Goal: Information Seeking & Learning: Learn about a topic

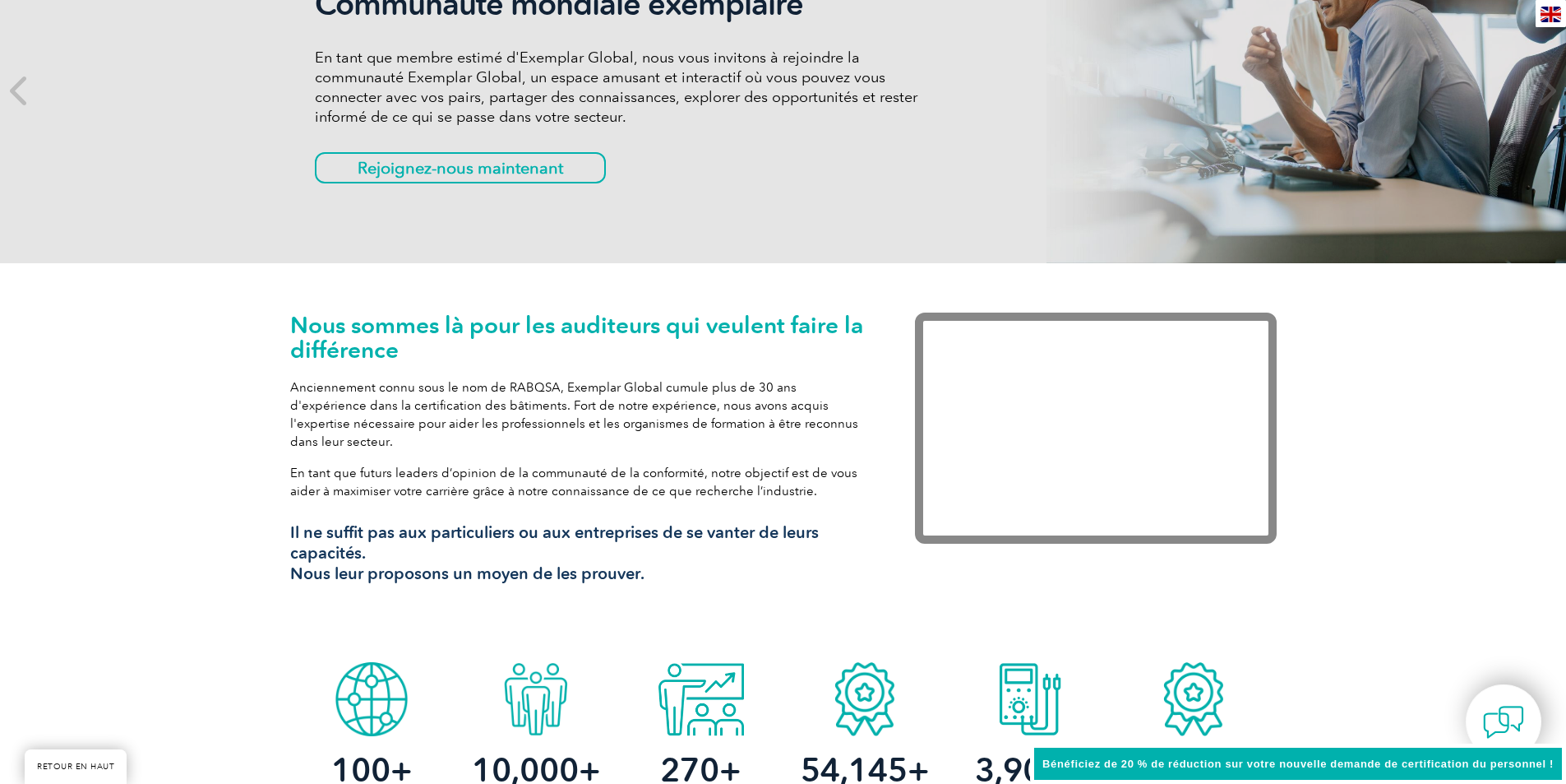
scroll to position [329, 0]
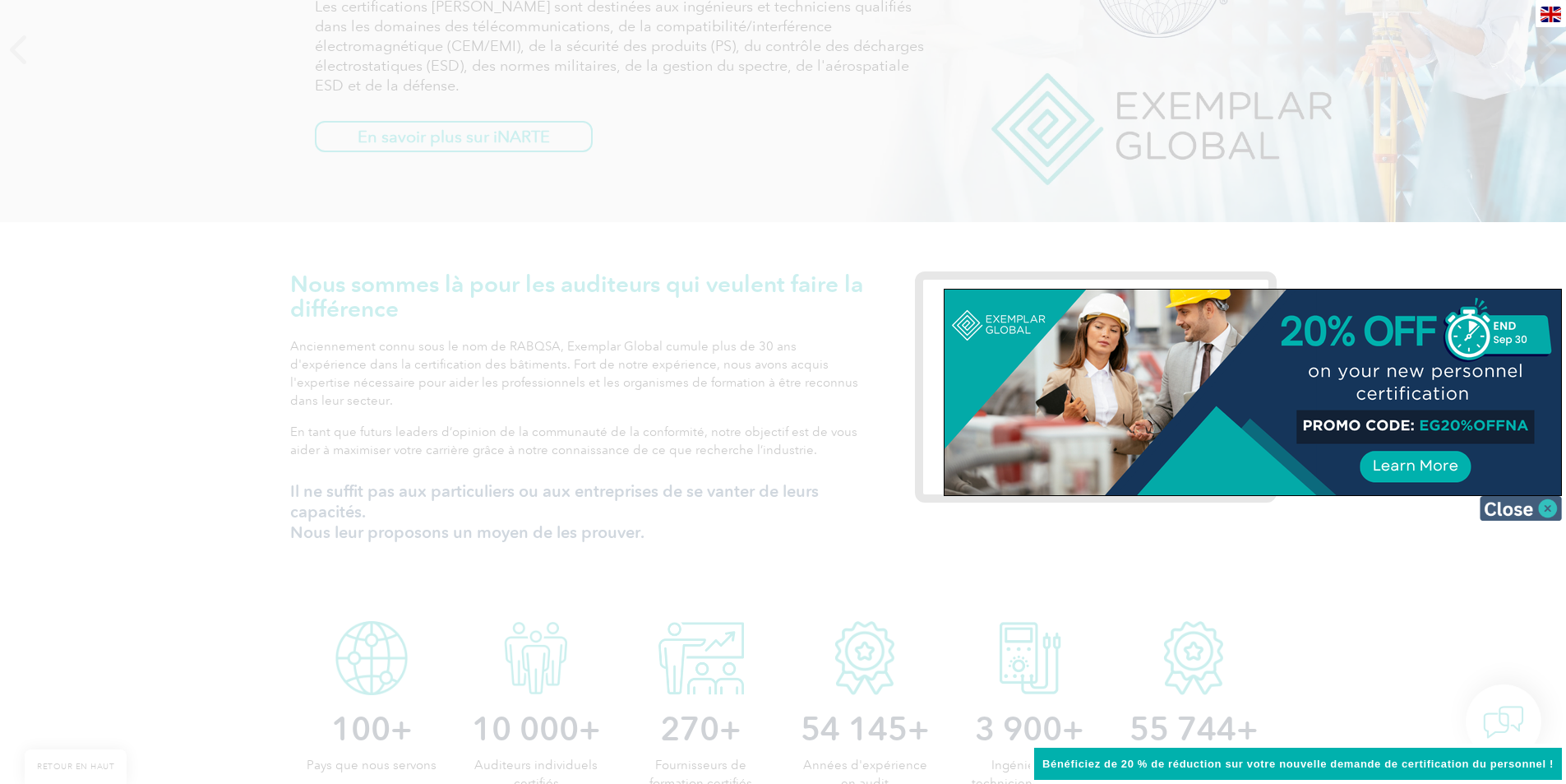
click at [1550, 506] on img at bounding box center [1521, 508] width 82 height 25
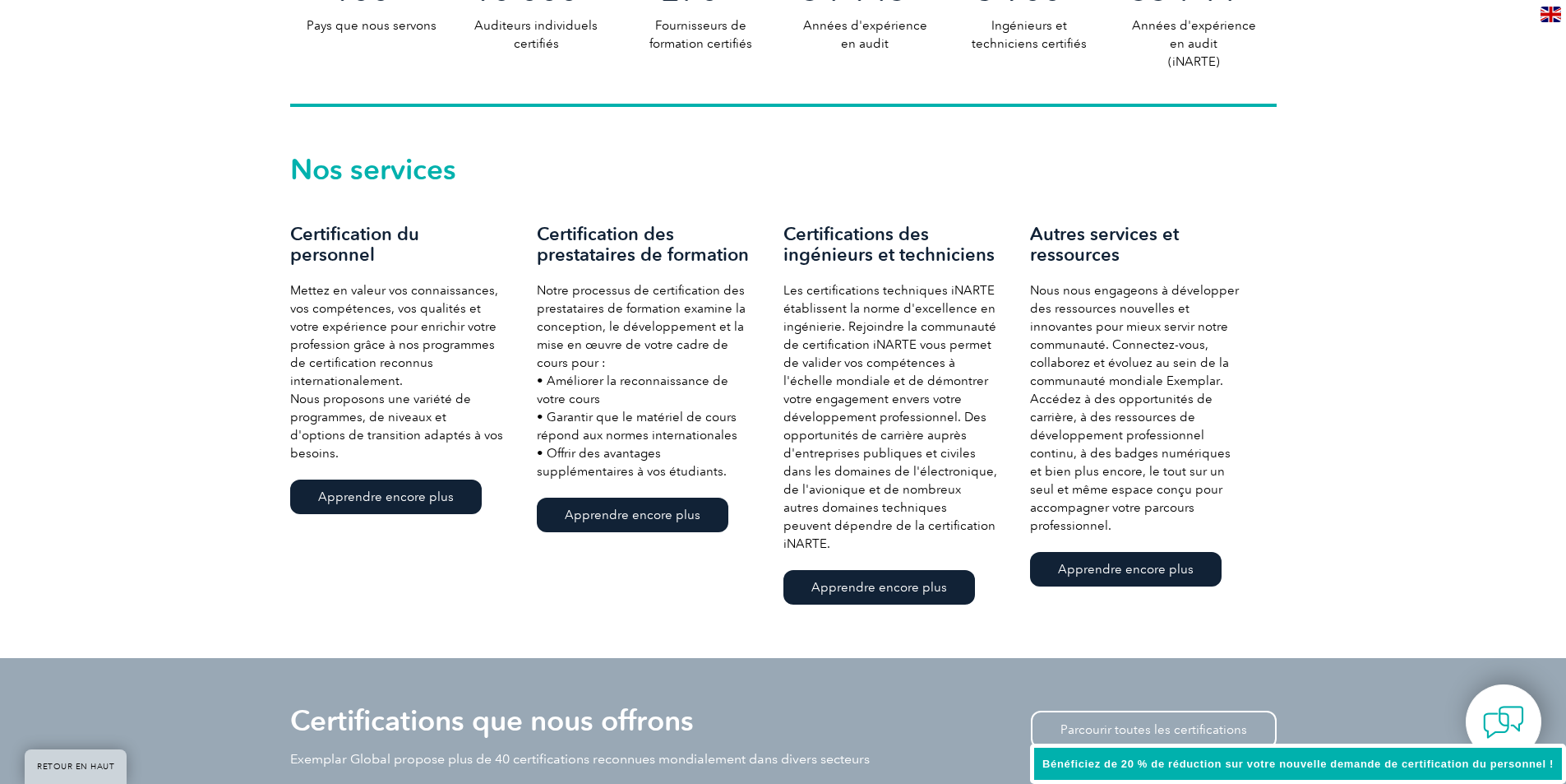
scroll to position [1069, 0]
click at [415, 488] on font "Apprendre encore plus" at bounding box center [386, 495] width 136 height 15
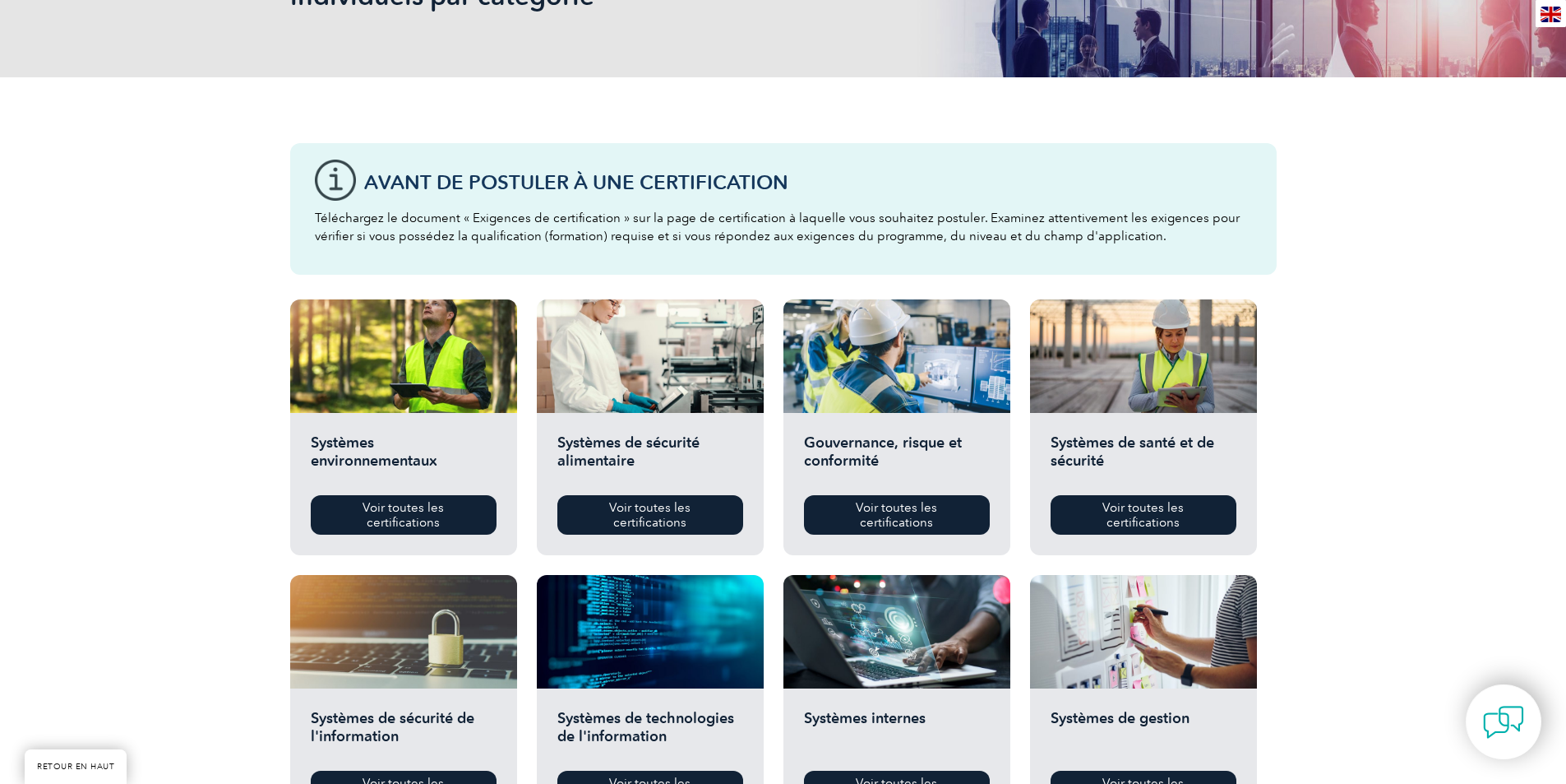
scroll to position [329, 0]
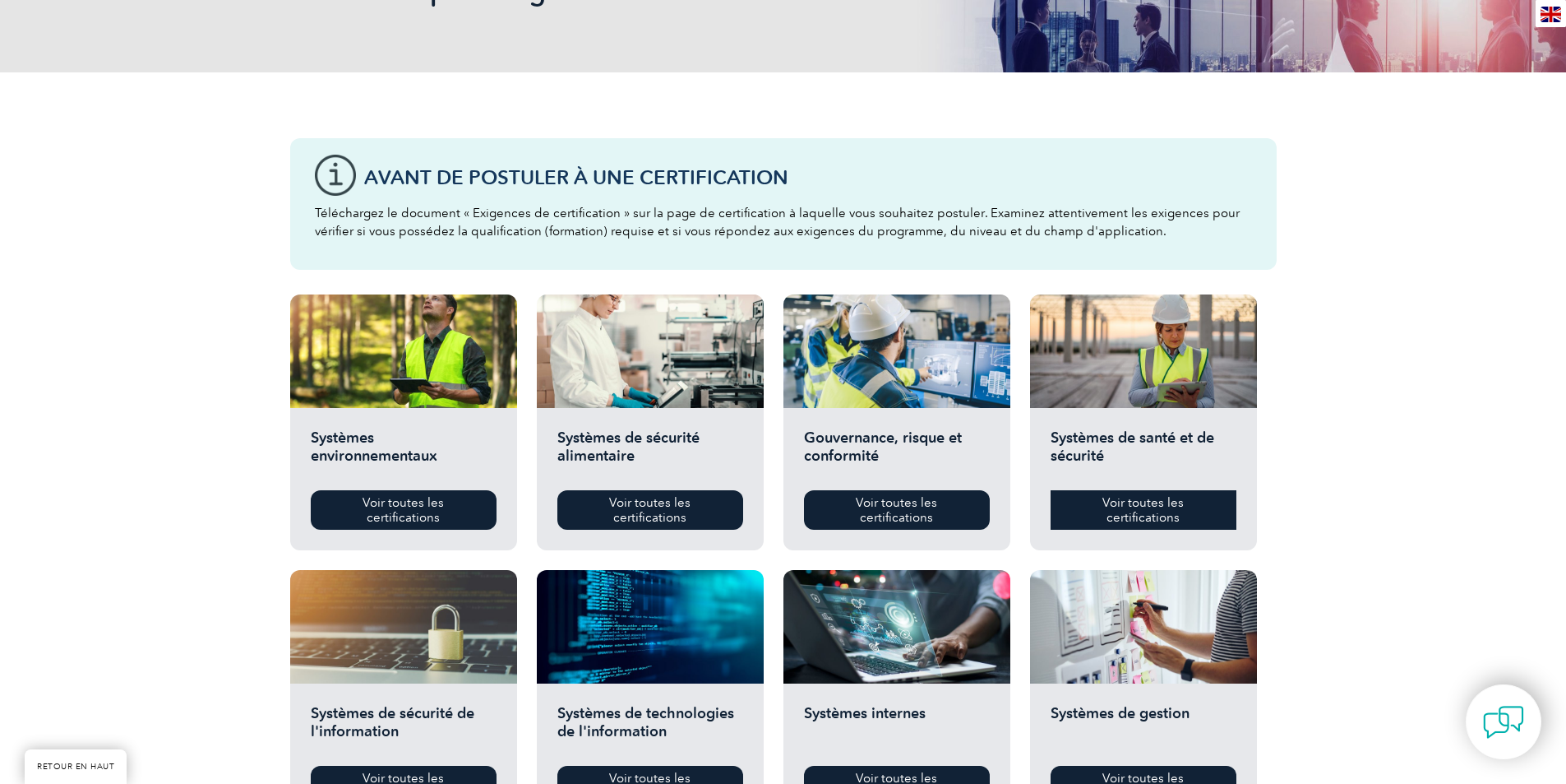
click at [1157, 508] on font "Voir toutes les certifications" at bounding box center [1143, 510] width 81 height 30
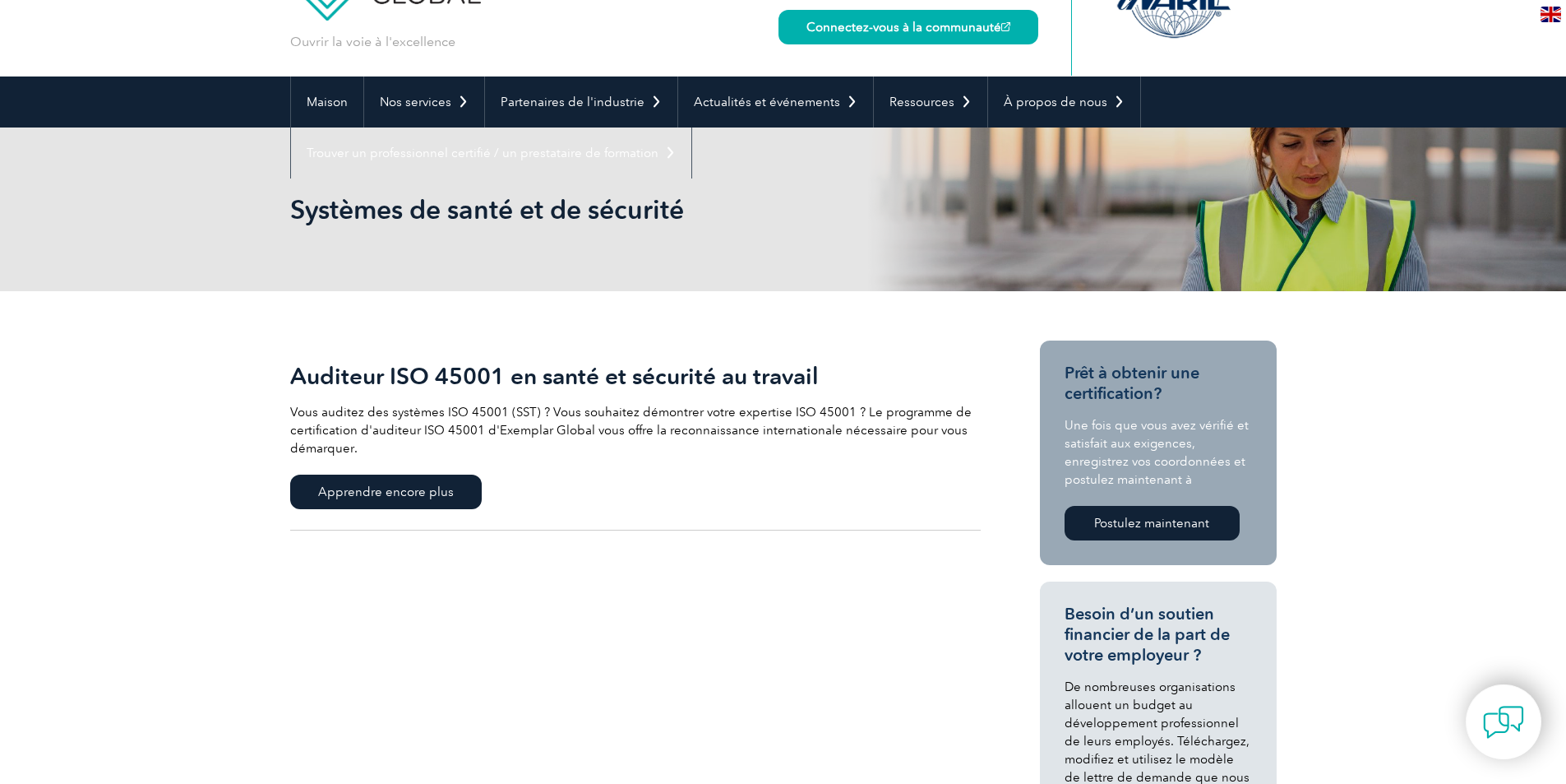
scroll to position [82, 0]
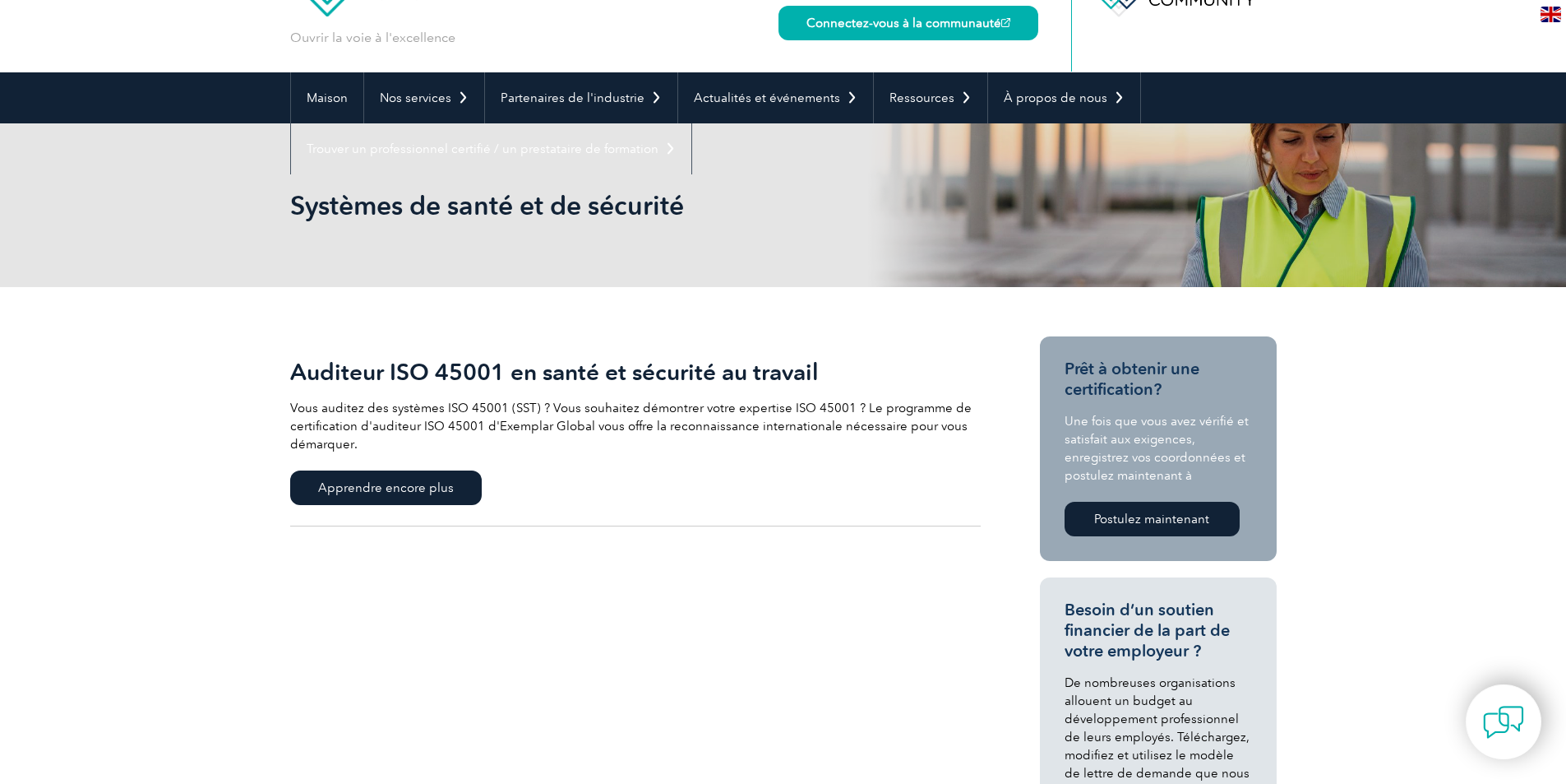
click at [1115, 515] on font "Postulez maintenant" at bounding box center [1151, 518] width 115 height 15
click at [352, 491] on font "Apprendre encore plus" at bounding box center [386, 487] width 136 height 15
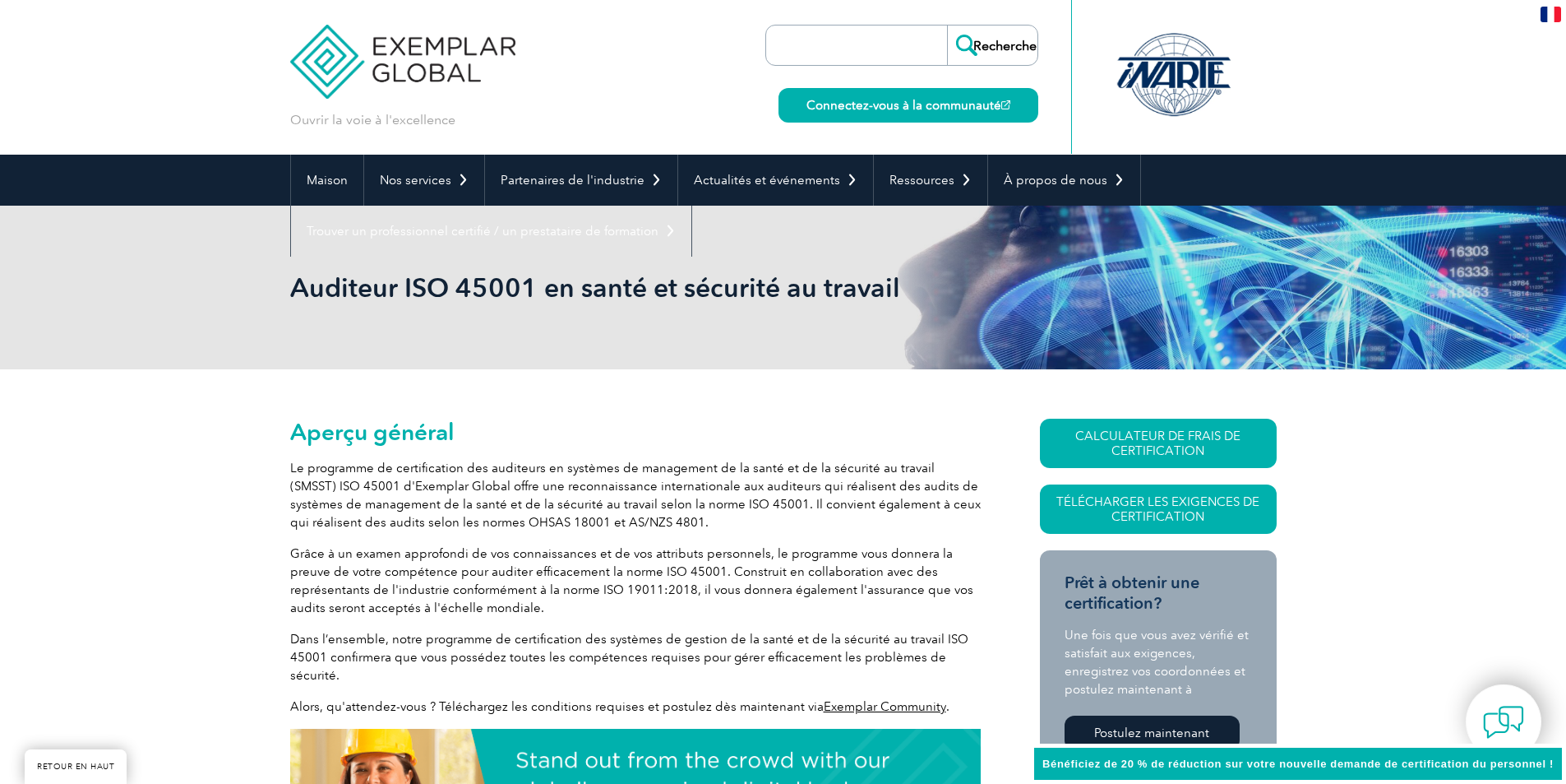
scroll to position [247, 0]
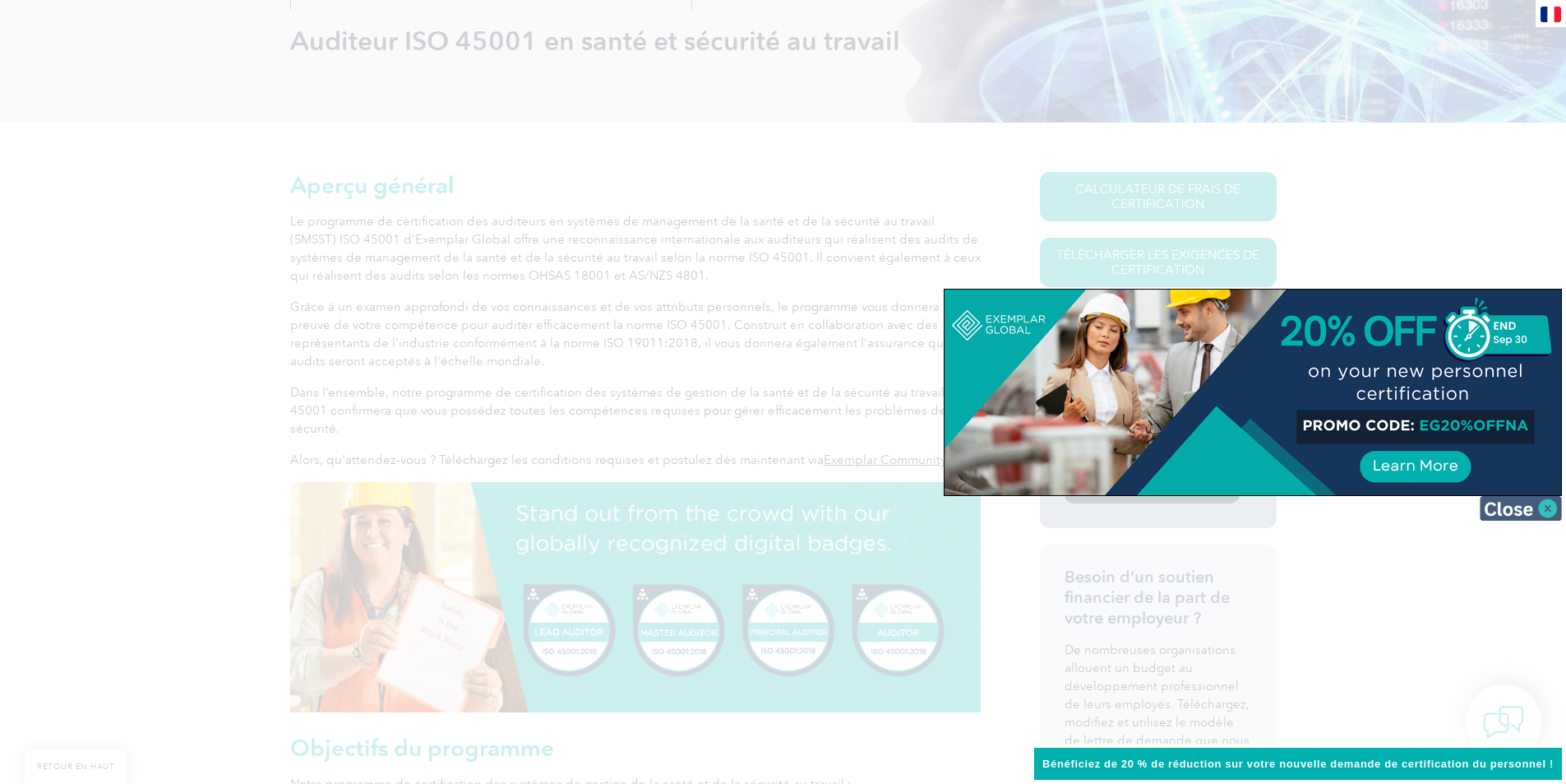
click at [1546, 502] on img at bounding box center [1521, 508] width 82 height 25
